Goal: Submit feedback/report problem

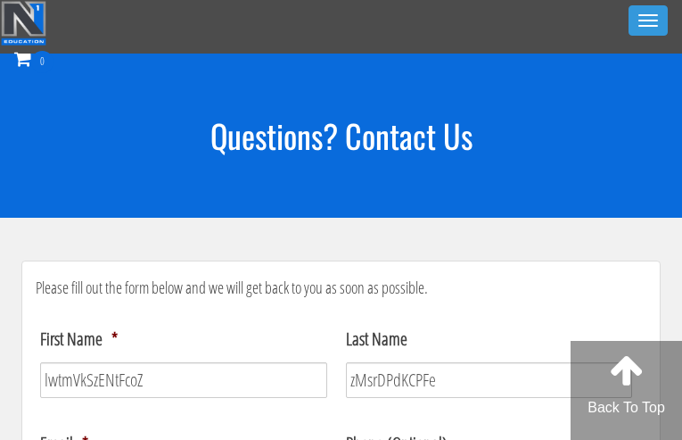
select select "Technical Support"
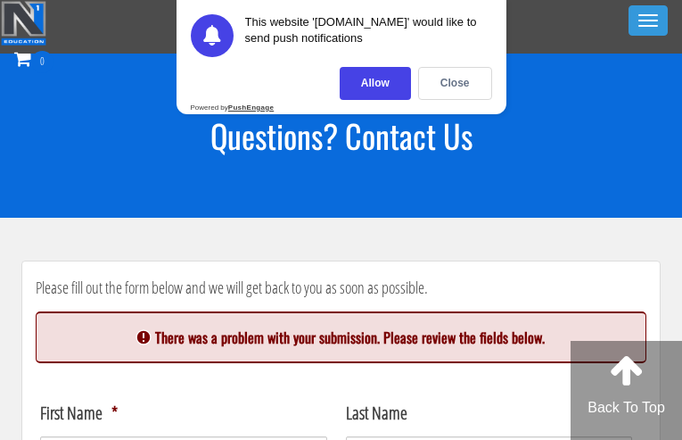
type input "qgxhJViTapbQKfWT"
type input "[EMAIL_ADDRESS][DOMAIN_NAME]"
type input "EIvbTAiLdSYG"
